Goal: Book appointment/travel/reservation

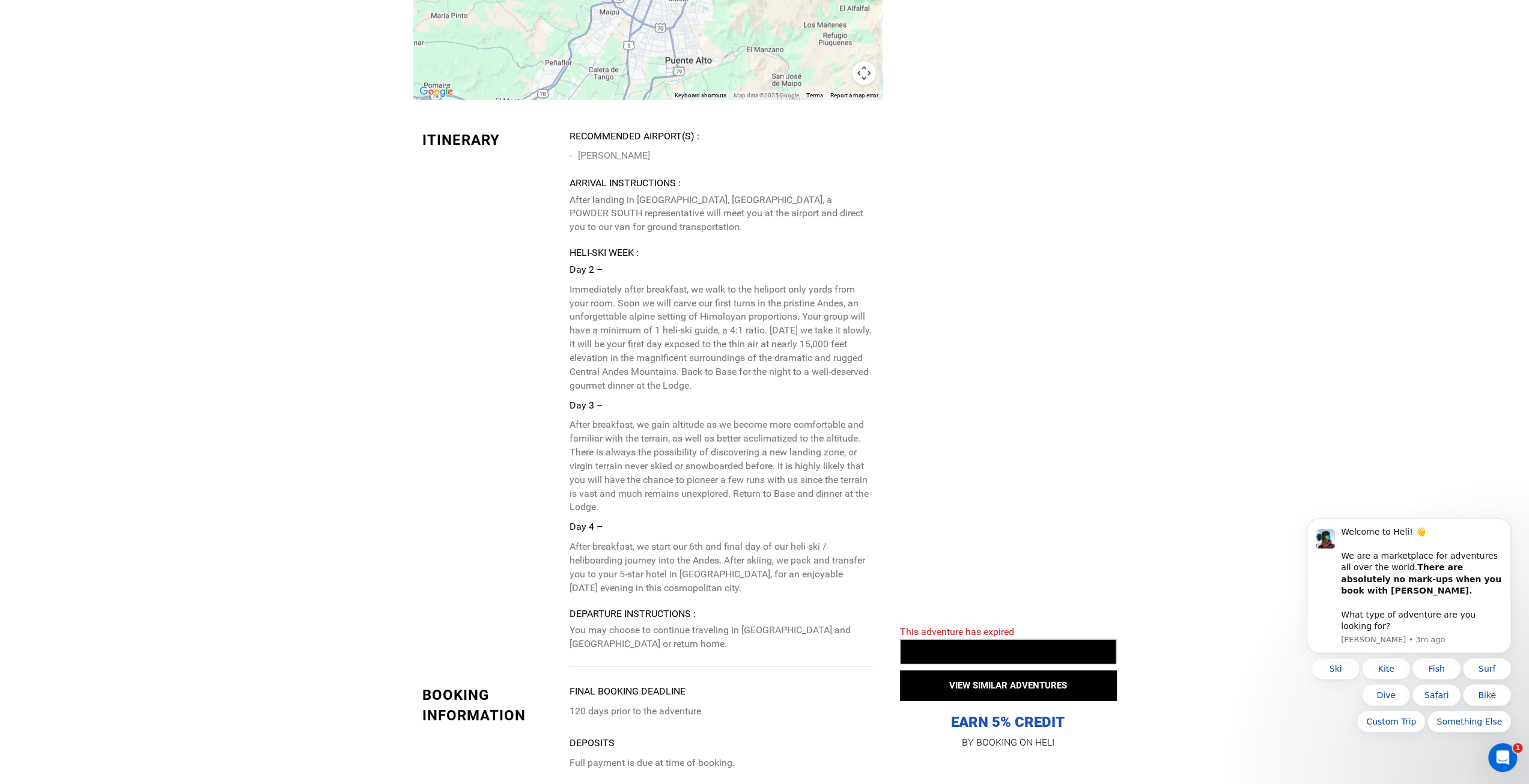
scroll to position [3243, 0]
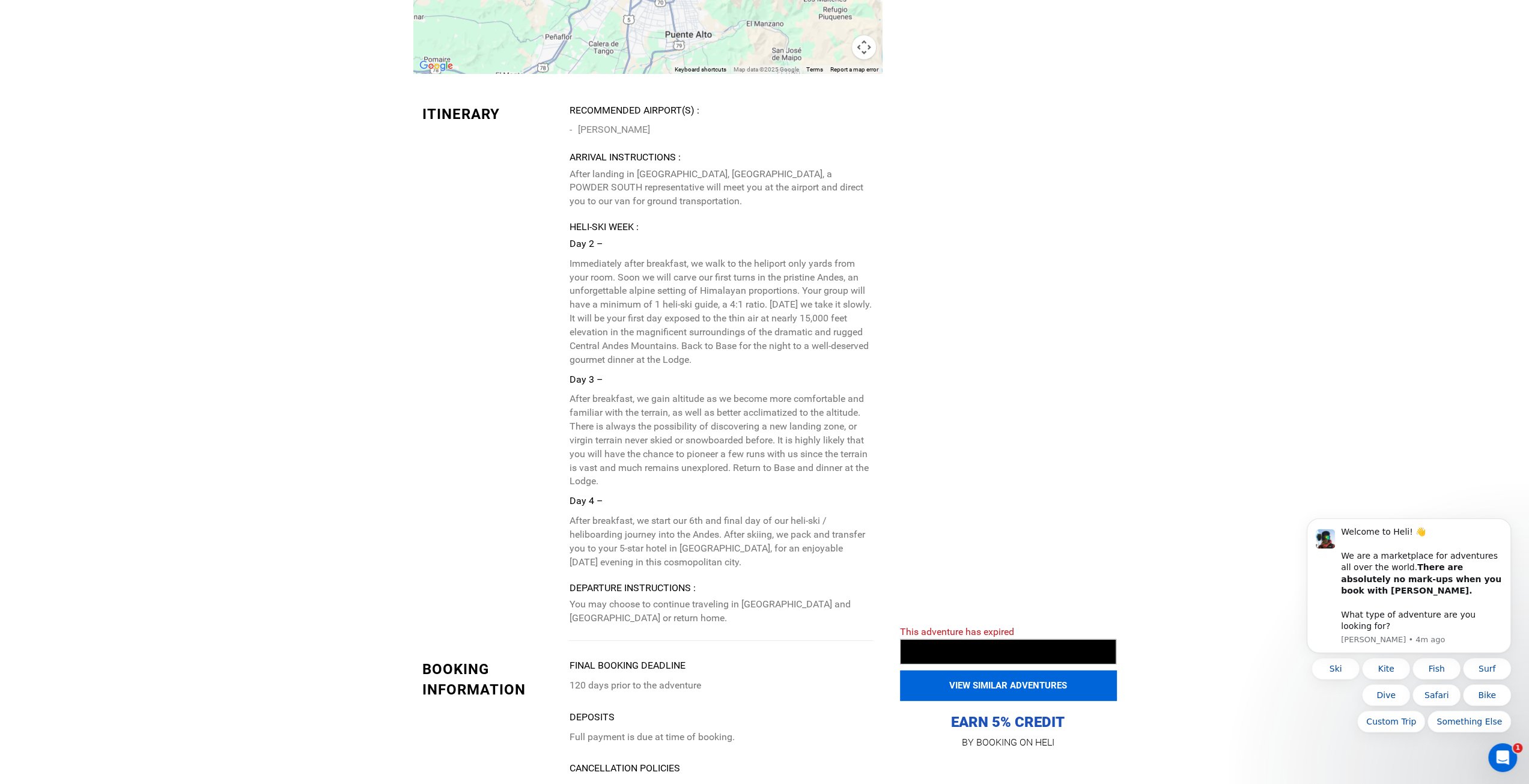
click at [1002, 692] on button "VIEW SIMILAR ADVENTURES" at bounding box center [1008, 685] width 216 height 30
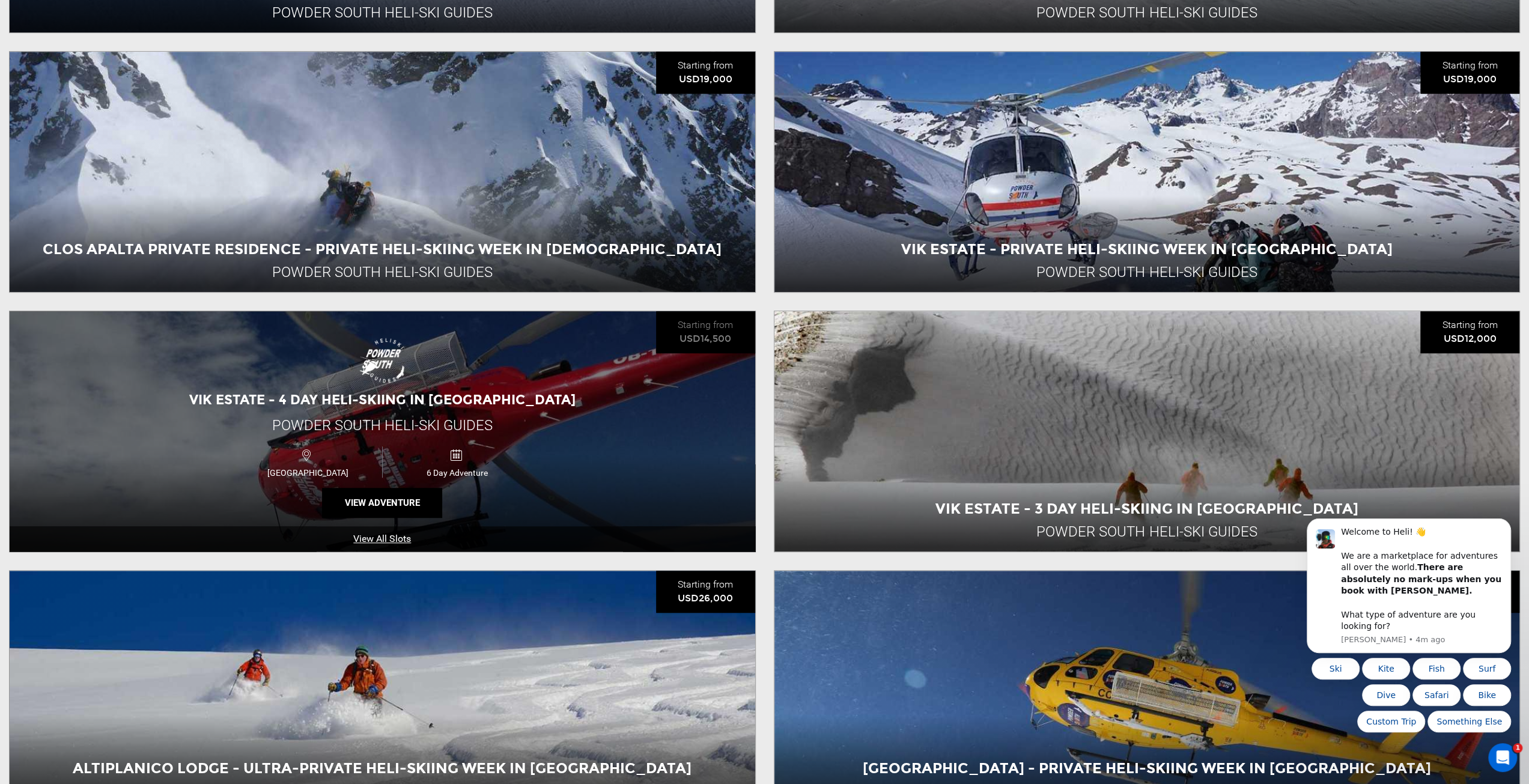
scroll to position [780, 0]
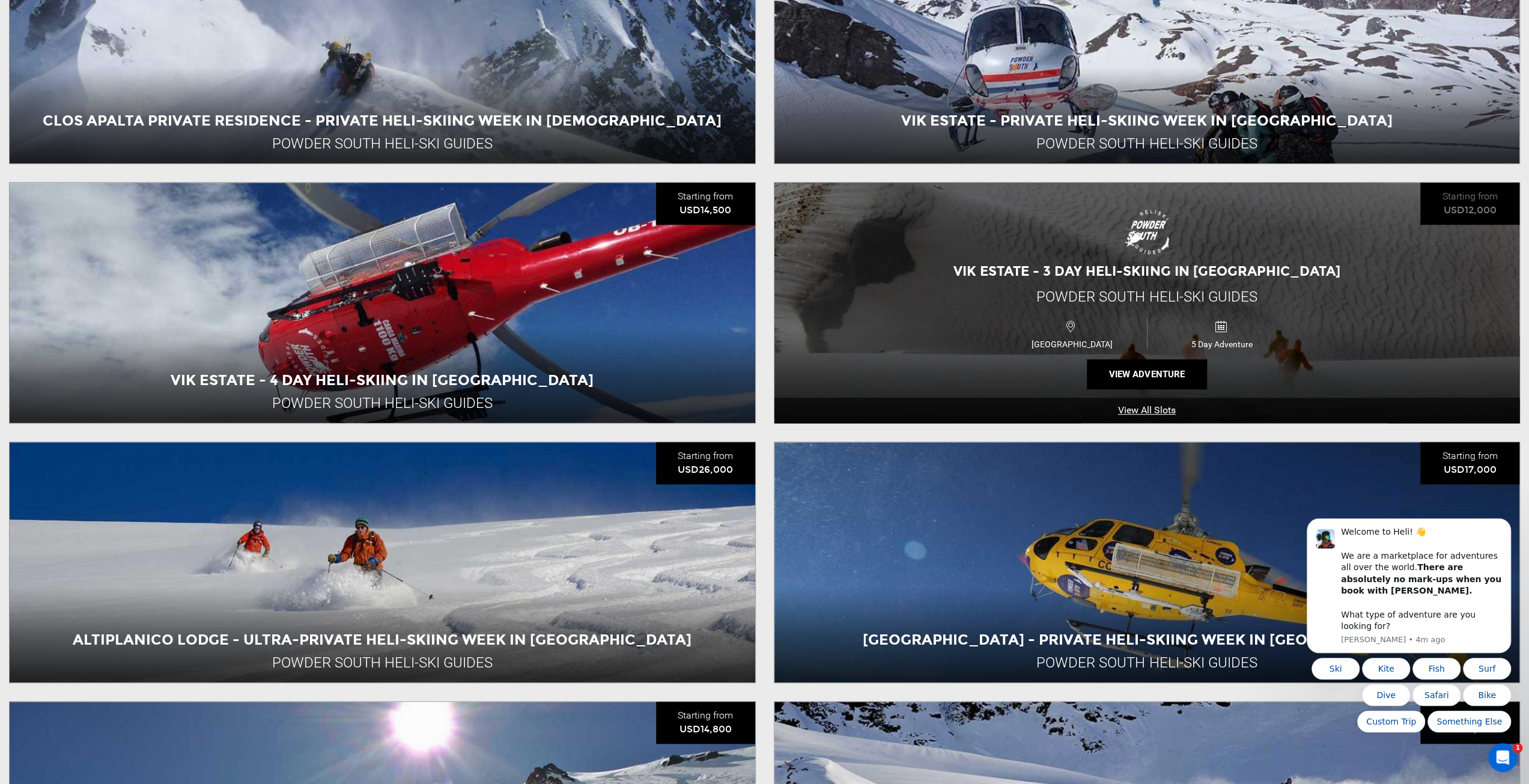
click at [1186, 270] on span "VIK Estate - 3 Day Heli-Skiing in [GEOGRAPHIC_DATA]" at bounding box center [1147, 271] width 387 height 16
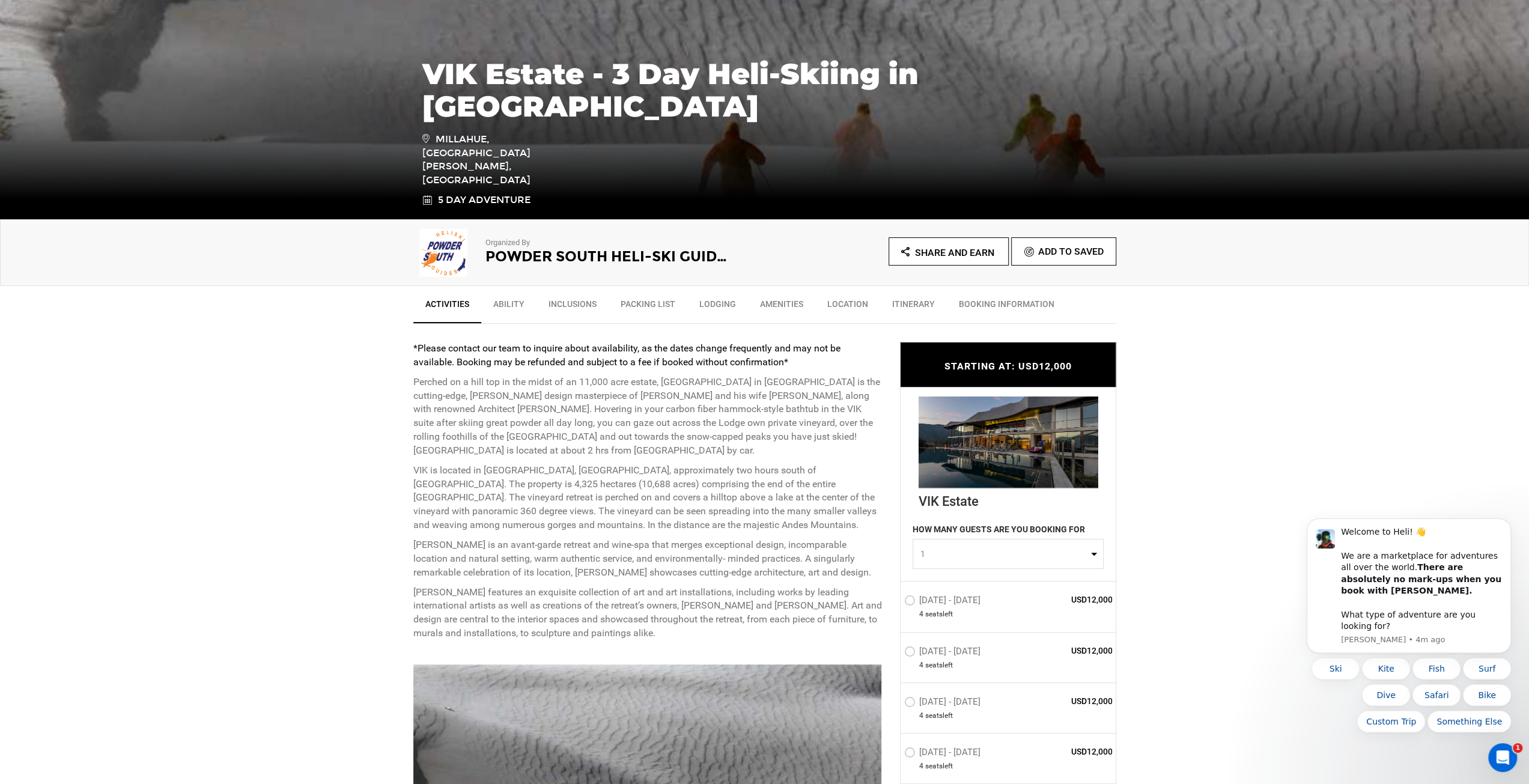
scroll to position [240, 0]
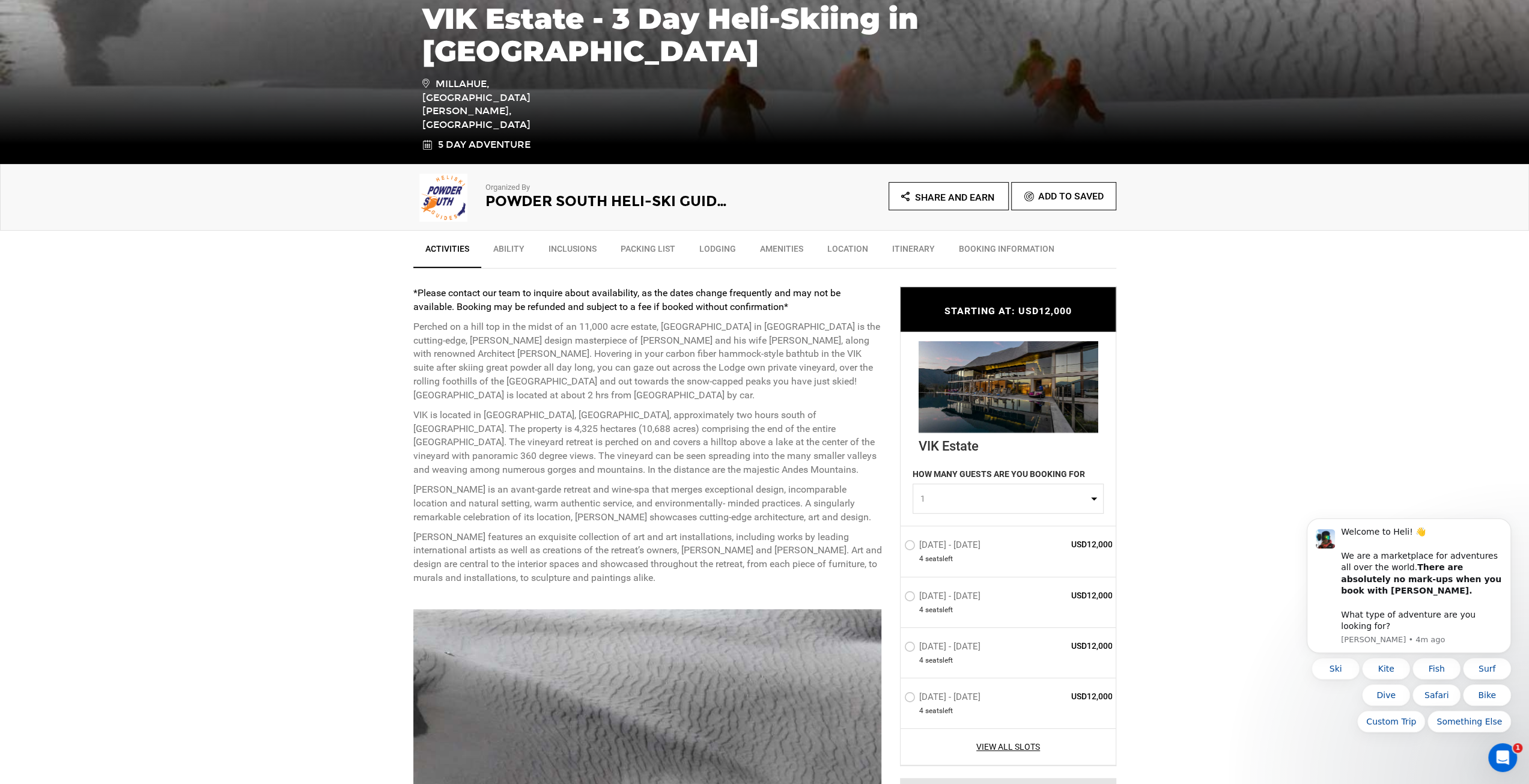
click at [1049, 491] on button "1" at bounding box center [1008, 499] width 191 height 30
click at [1043, 546] on link "2" at bounding box center [1008, 550] width 190 height 21
select select "2"
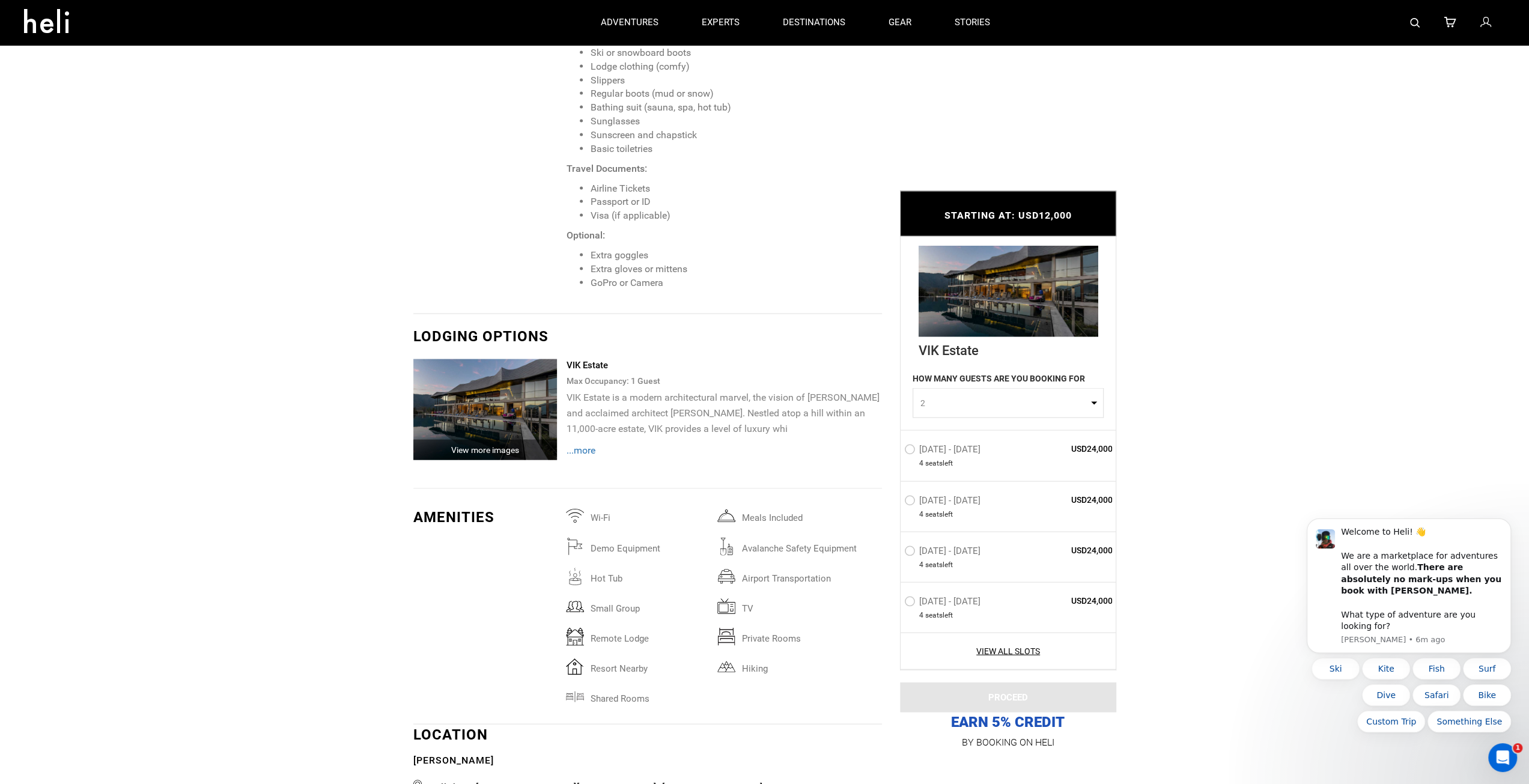
scroll to position [2162, 0]
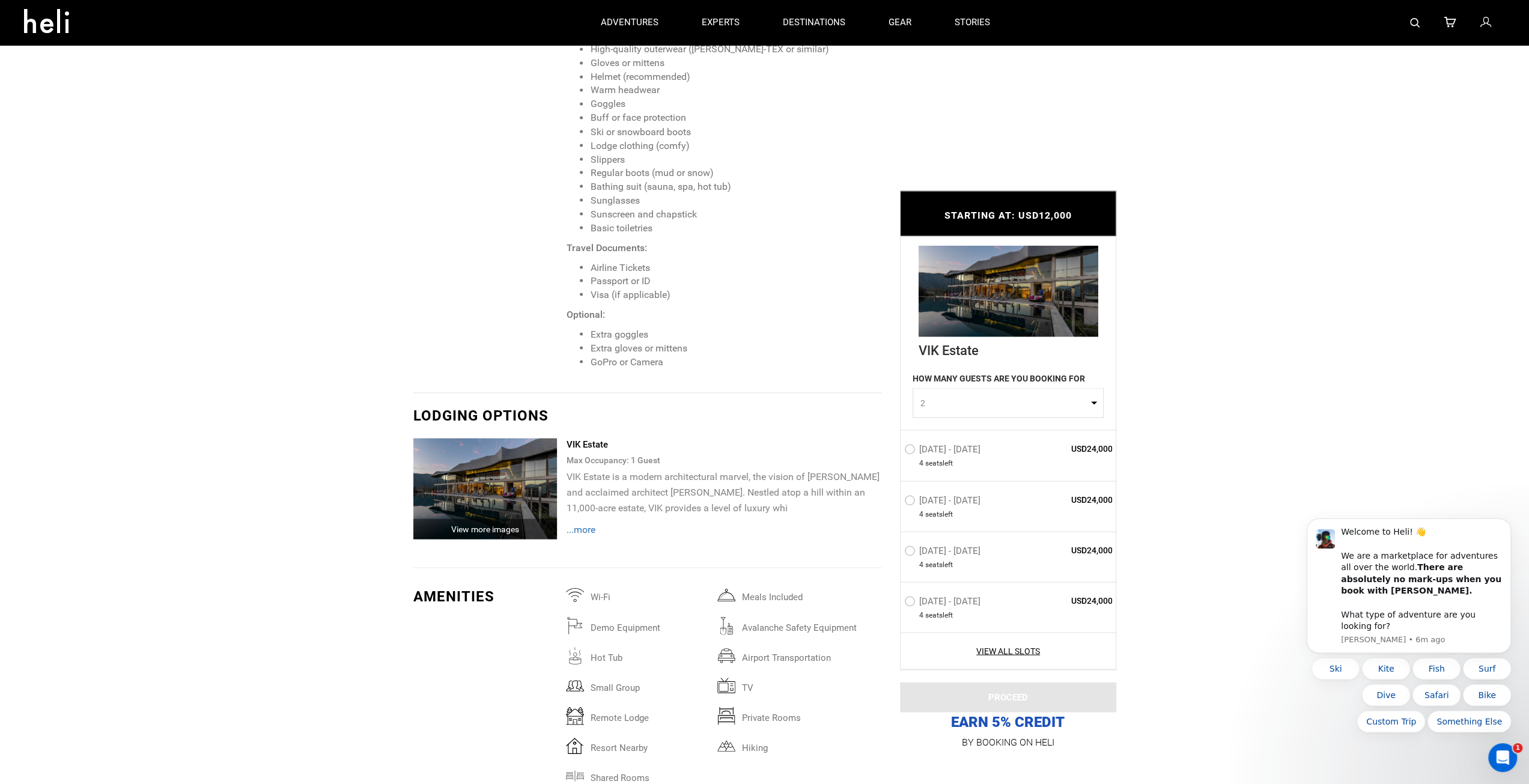
click at [490, 510] on img at bounding box center [485, 489] width 144 height 101
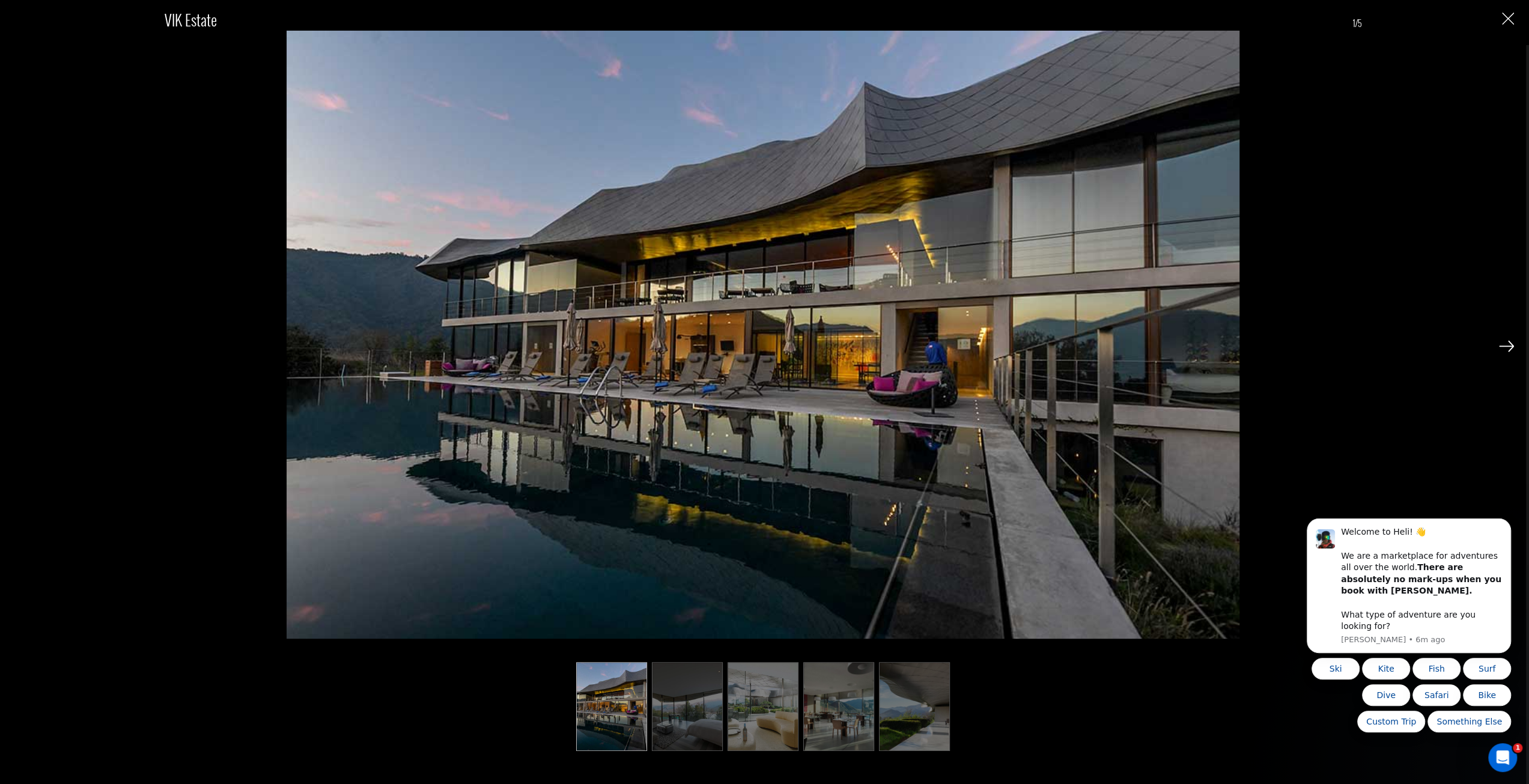
click at [1501, 349] on img at bounding box center [1506, 346] width 15 height 11
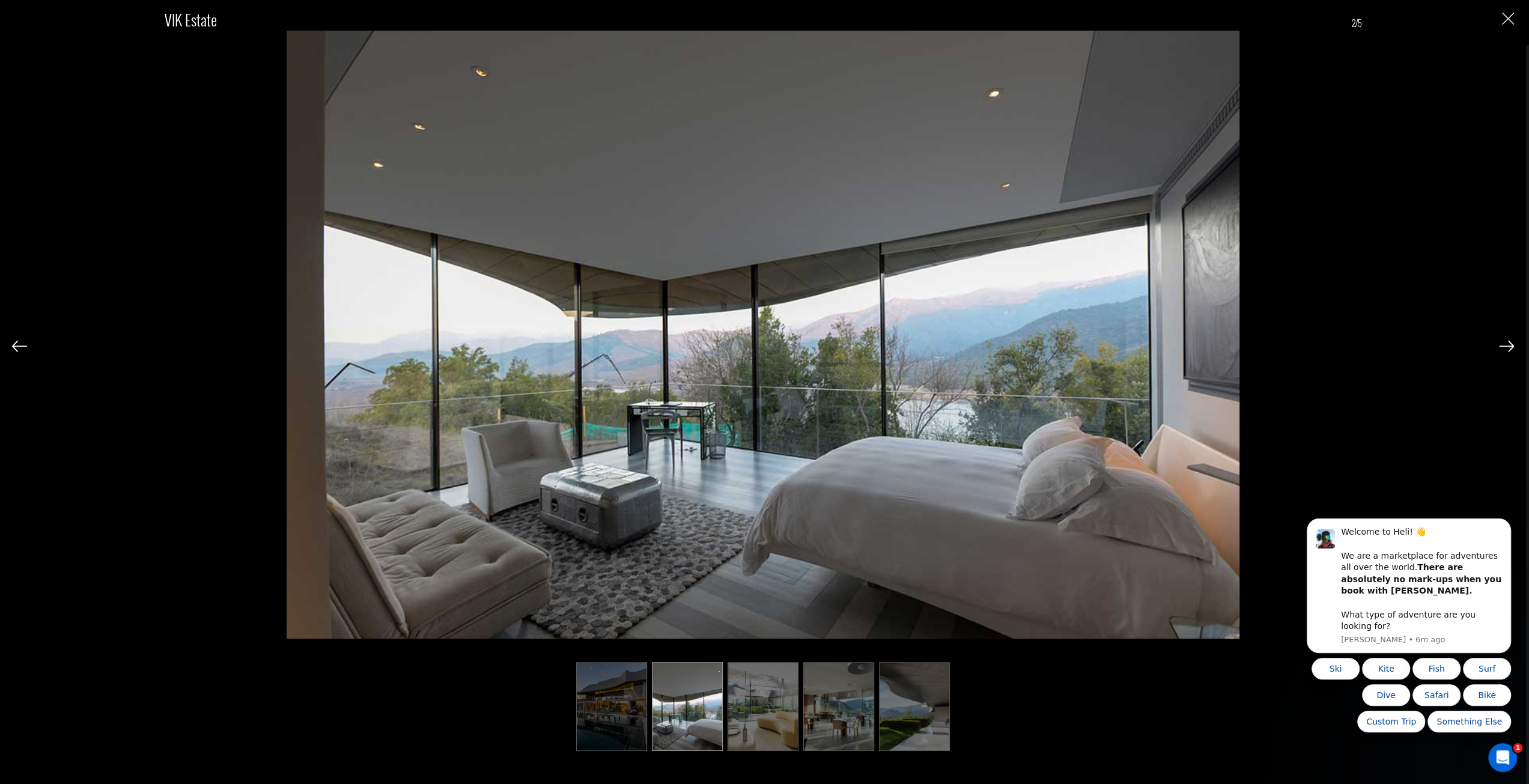
click at [1503, 348] on img at bounding box center [1506, 346] width 15 height 11
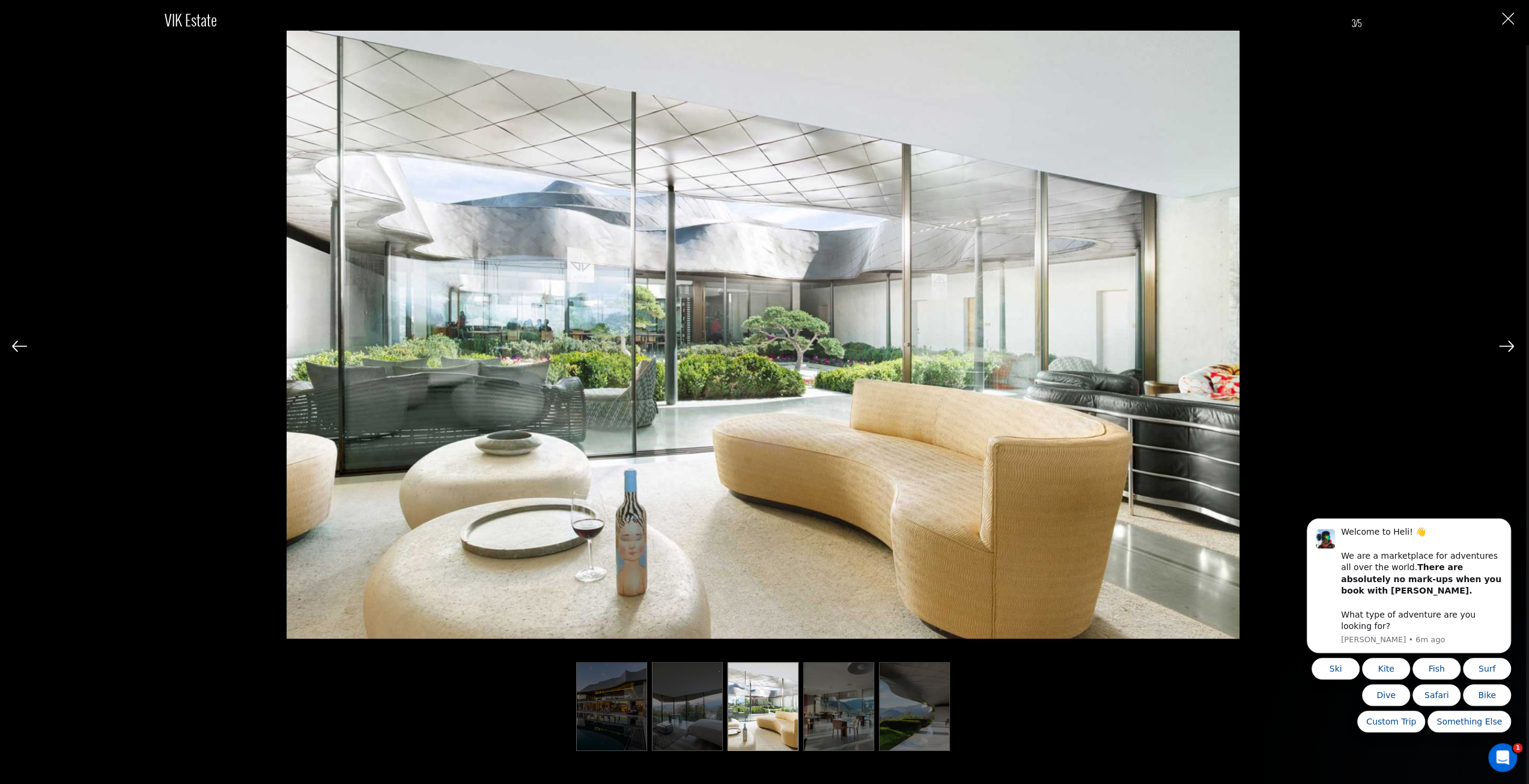
click at [1503, 348] on img at bounding box center [1506, 346] width 15 height 11
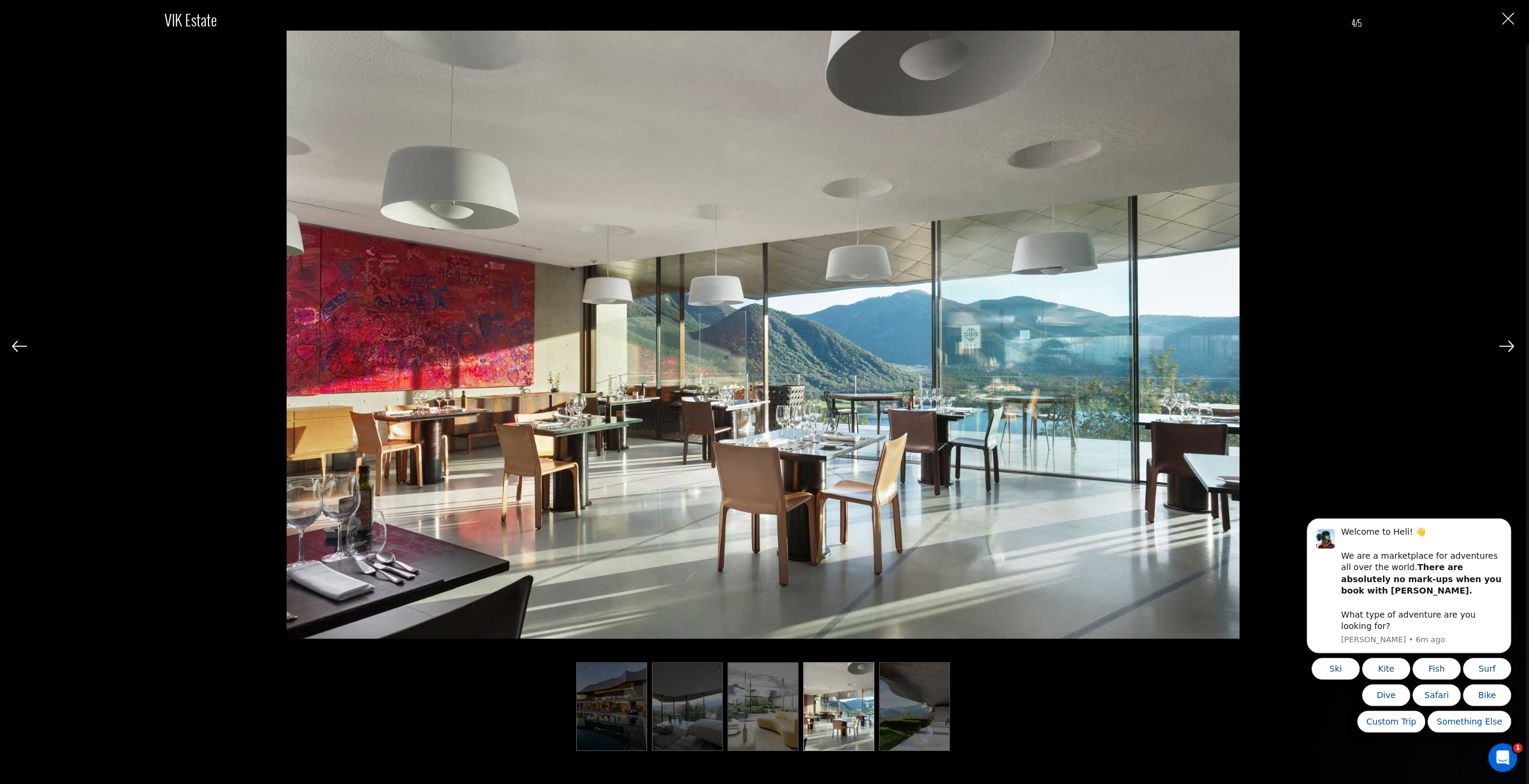
click at [1503, 348] on img at bounding box center [1506, 346] width 15 height 11
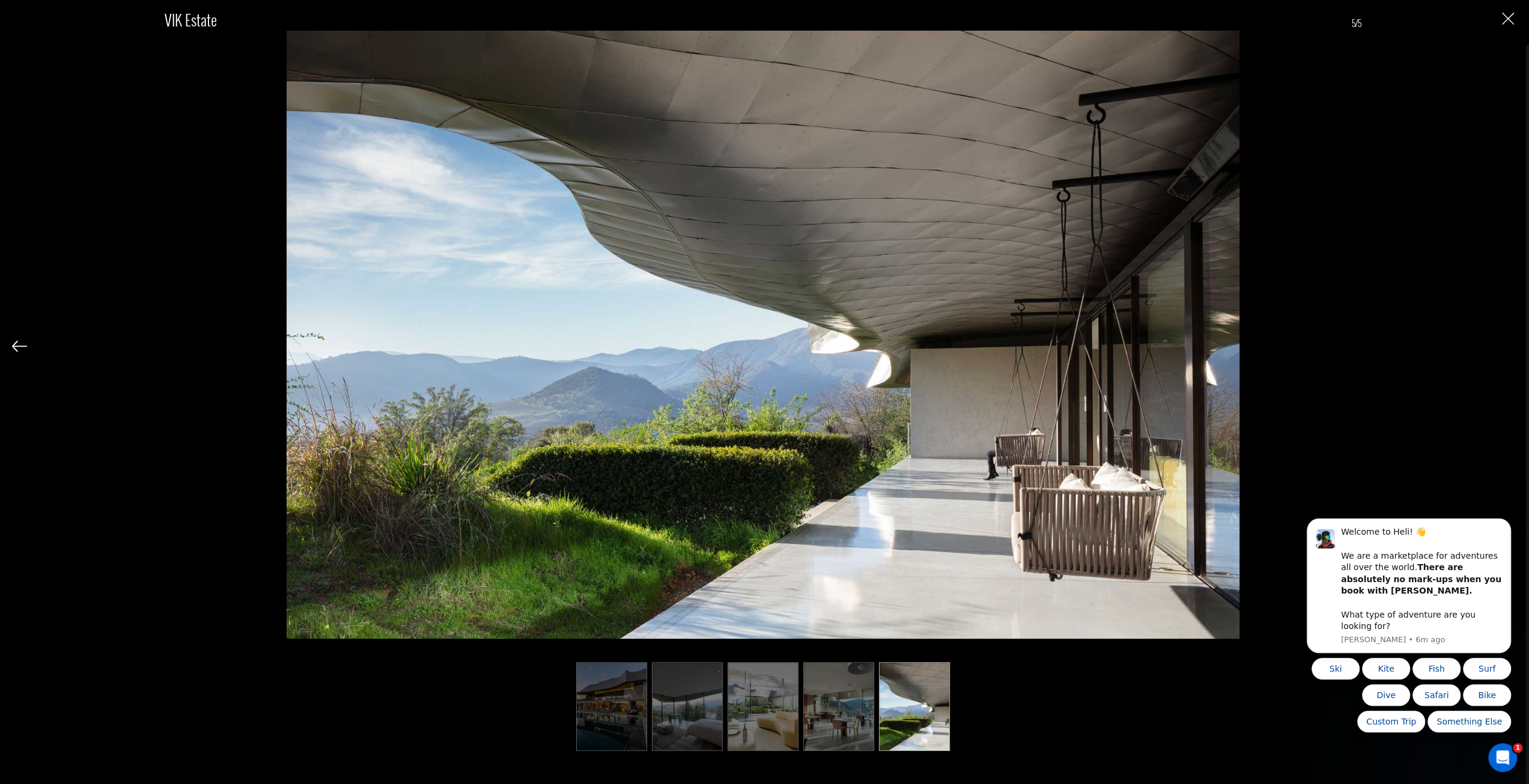
click at [1503, 348] on div "VIK Estate 5/5" at bounding box center [763, 372] width 1502 height 745
click at [1511, 22] on img "Close" at bounding box center [1508, 18] width 12 height 12
